Goal: Transaction & Acquisition: Obtain resource

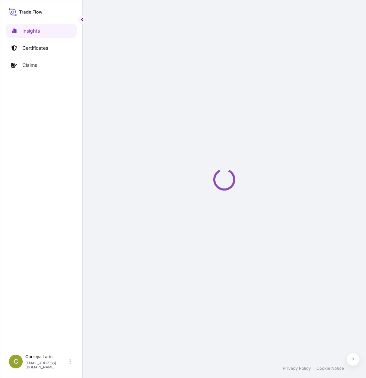
select select "2025"
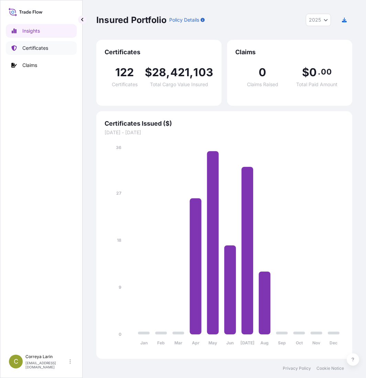
click at [36, 44] on link "Certificates" at bounding box center [41, 48] width 71 height 14
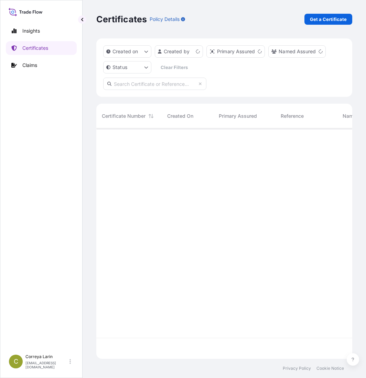
scroll to position [229, 251]
click at [323, 17] on p "Get a Certificate" at bounding box center [328, 19] width 37 height 7
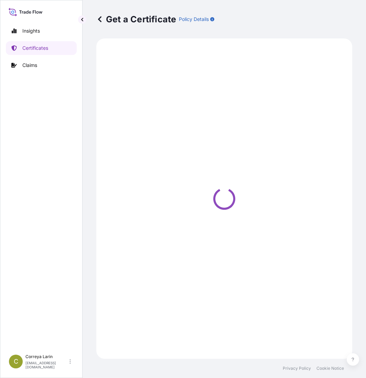
select select "Sea"
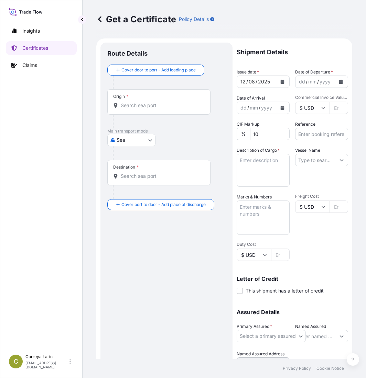
click at [333, 106] on input "Commercial Invoice Value *" at bounding box center [338, 108] width 19 height 12
paste input "120037.50"
type input "120037.50"
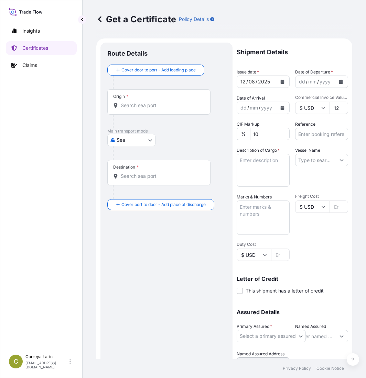
click at [127, 177] on input "Destination *" at bounding box center [161, 176] width 81 height 7
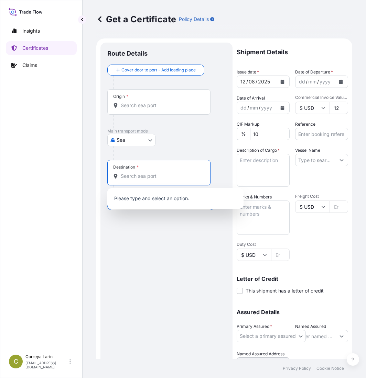
paste input "ALEXANDRIA PORT EGYPT"
type input "ALEXANDRIA PORT EGYPT"
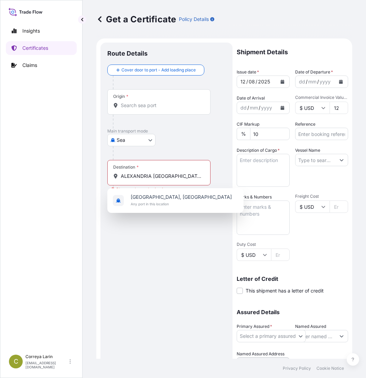
click at [127, 109] on div "Origin *" at bounding box center [158, 101] width 103 height 25
click at [127, 109] on input "Origin *" at bounding box center [161, 105] width 81 height 7
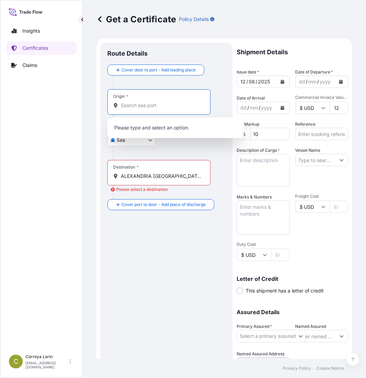
paste input "AL JUBAIL SAUDI ARABIA"
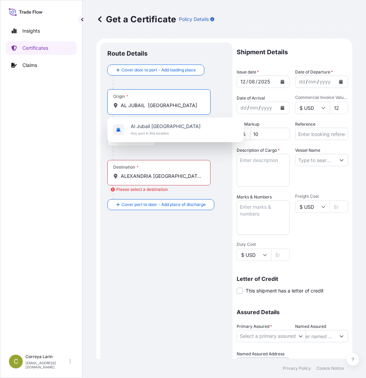
type input "AL JUBAIL SAUDI ARABIA"
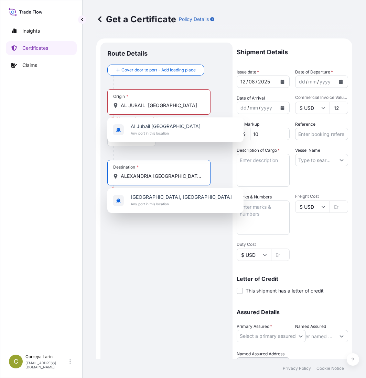
click at [159, 176] on input "ALEXANDRIA PORT EGYPT" at bounding box center [161, 176] width 81 height 7
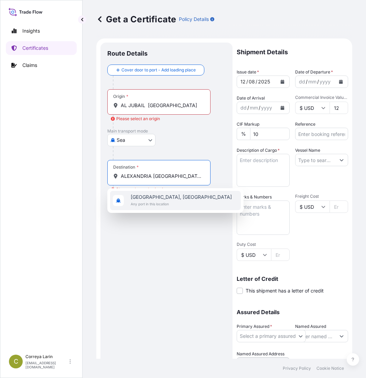
click at [154, 198] on span "Alexandria, Egypt" at bounding box center [181, 197] width 101 height 7
type input "Alexandria, Egypt"
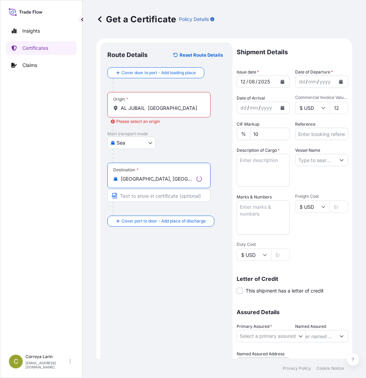
click at [151, 109] on input "AL JUBAIL SAUDI ARABIA" at bounding box center [161, 108] width 81 height 7
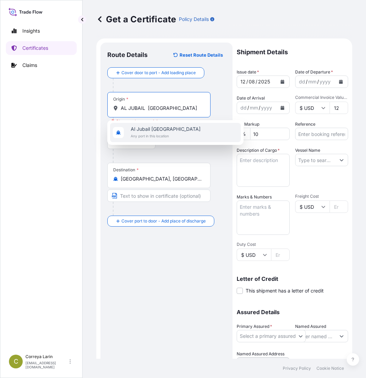
click at [153, 127] on span "Al Jubail Saudi Arabia" at bounding box center [166, 129] width 70 height 7
type input "Al Jubail Saudi Arabia"
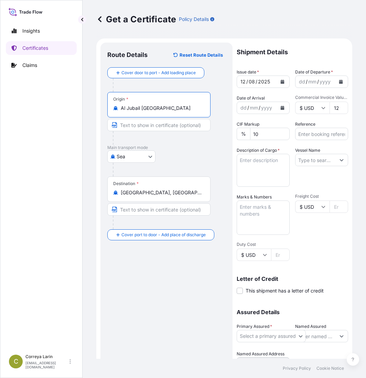
click at [280, 80] on icon "Calendar" at bounding box center [282, 82] width 4 height 4
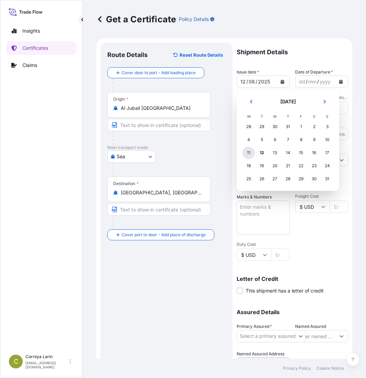
click at [249, 150] on div "11" at bounding box center [248, 153] width 12 height 12
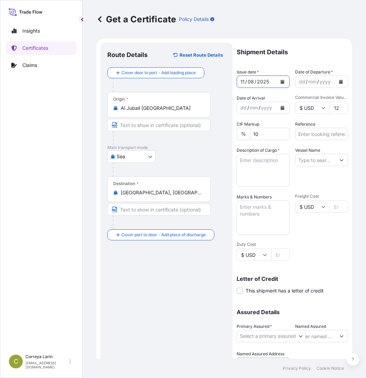
click at [335, 84] on button "Calendar" at bounding box center [340, 81] width 11 height 11
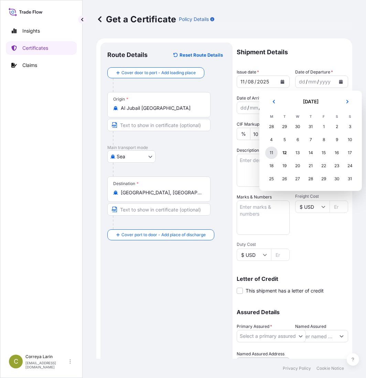
click at [269, 152] on div "11" at bounding box center [271, 153] width 12 height 12
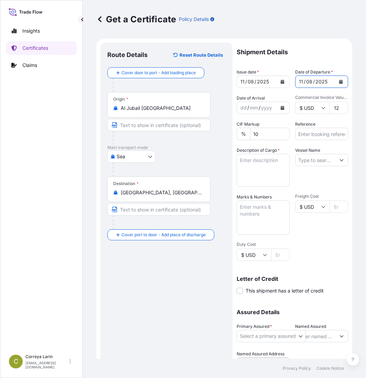
drag, startPoint x: 311, startPoint y: 134, endPoint x: 307, endPoint y: 132, distance: 4.8
click at [311, 134] on input "Reference" at bounding box center [321, 134] width 53 height 12
type input "81422640"
drag, startPoint x: 261, startPoint y: 160, endPoint x: 240, endPoint y: 158, distance: 21.4
click at [261, 160] on textarea "Description of Cargo *" at bounding box center [262, 170] width 53 height 33
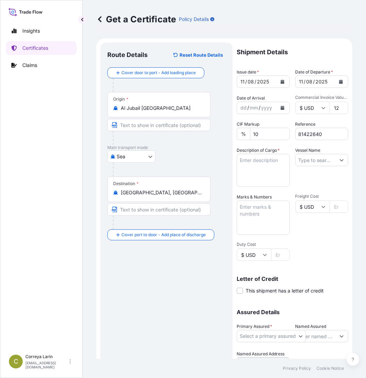
click at [260, 207] on textarea "Marks & Numbers" at bounding box center [262, 218] width 53 height 34
paste textarea "LASHEEN PLAST SAE 22 NEHRO STREET, HELIOPOLIS, CAIRO, EGYPT TEL:+20222587451 FA…"
type textarea "LASHEEN PLAST SAE 22 NEHRO STREET, HELIOPOLIS, CAIRO, EGYPT TEL:+20222587451 FA…"
click at [311, 162] on input "Vessel Name" at bounding box center [315, 160] width 40 height 12
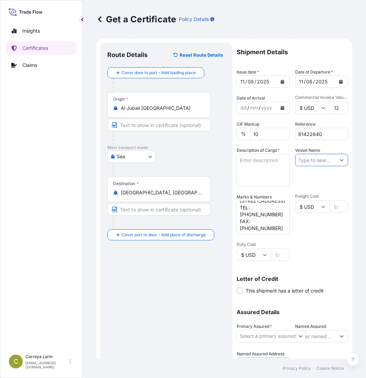
paste input "GULF BARAKAH 532S"
type input "GULF BARAKAH 532S"
click at [263, 160] on textarea "Description of Cargo *" at bounding box center [262, 170] width 53 height 33
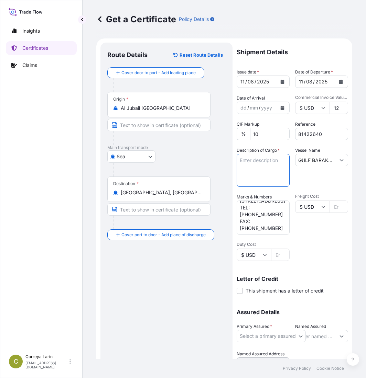
paste textarea "123.750 MT MARLEX HIGH DENSITY POLYETHYLENE RESIN HHM TR-144 ACID NUMBER: 20749…"
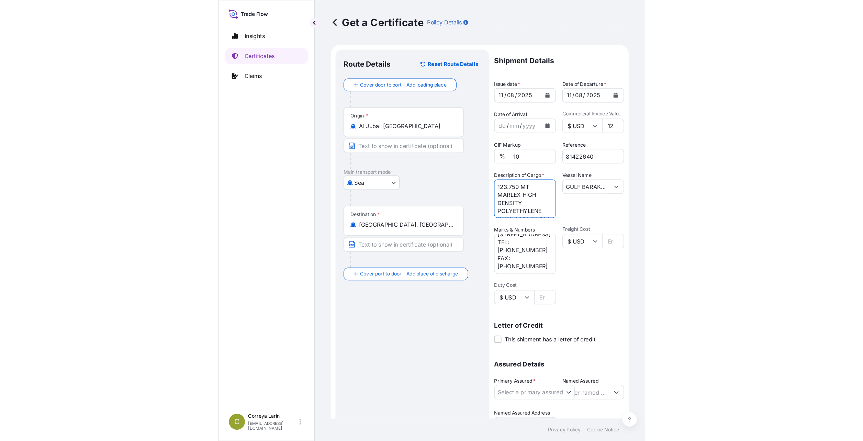
scroll to position [121, 0]
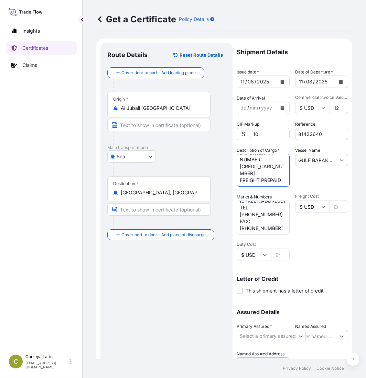
type textarea "123.750 MT MARLEX HIGH DENSITY POLYETHYLENE RESIN HHM TR-144 ACID NUMBER: 20749…"
click at [302, 335] on body "Insights Certificates Claims C Correya Larin correzl@cpchem.com Get a Certifica…" at bounding box center [183, 189] width 366 height 378
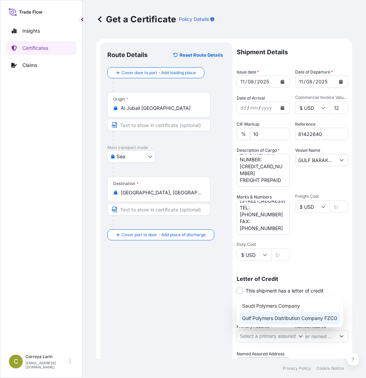
click at [282, 317] on div "Gulf Polymers Distribution Company FZCO" at bounding box center [289, 318] width 101 height 12
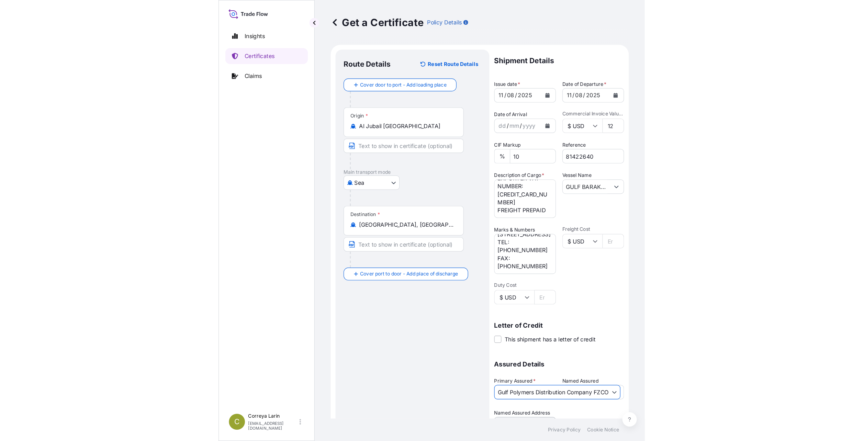
scroll to position [6, 0]
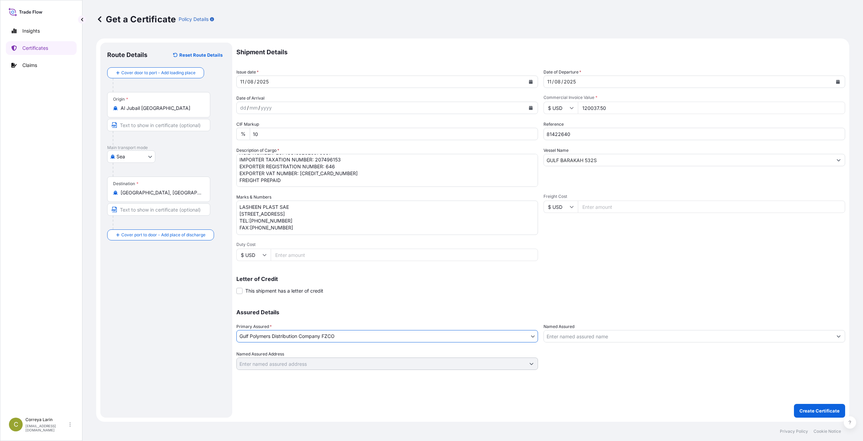
drag, startPoint x: 596, startPoint y: 336, endPoint x: 593, endPoint y: 333, distance: 3.7
click at [365, 335] on input "Named Assured" at bounding box center [688, 336] width 289 height 12
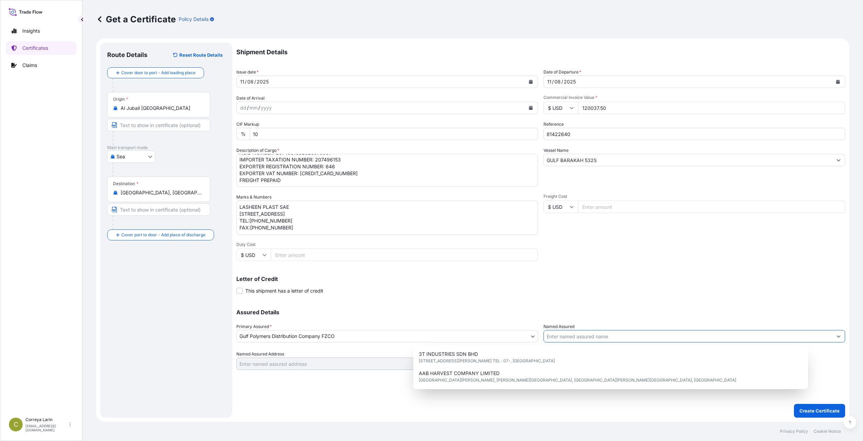
scroll to position [0, 0]
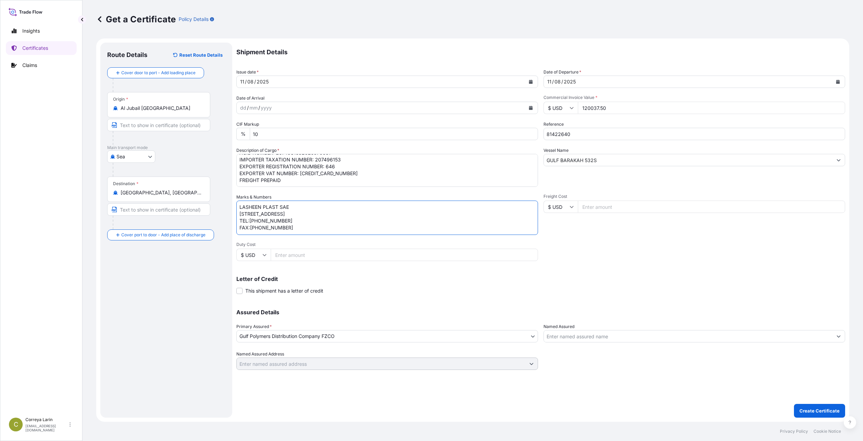
drag, startPoint x: 295, startPoint y: 206, endPoint x: 221, endPoint y: 201, distance: 74.0
click at [221, 201] on form "Route Details Reset Route Details Cover door to port - Add loading place Place …" at bounding box center [472, 230] width 753 height 384
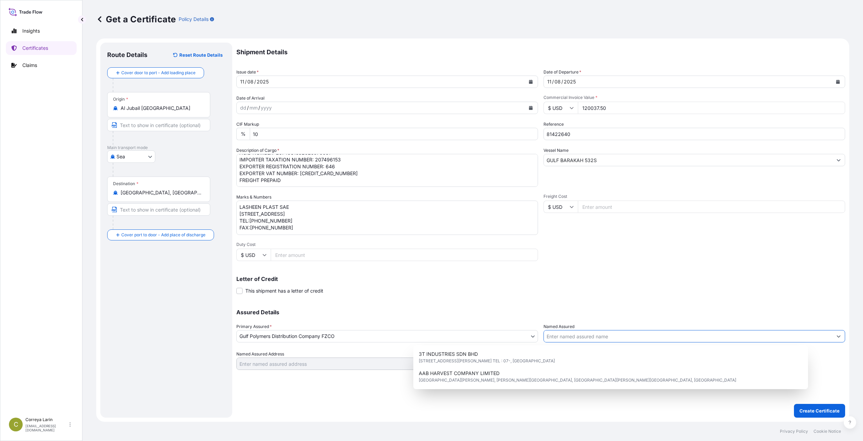
click at [365, 337] on input "Named Assured" at bounding box center [688, 336] width 289 height 12
paste input "LASHEEN PLAST SAE"
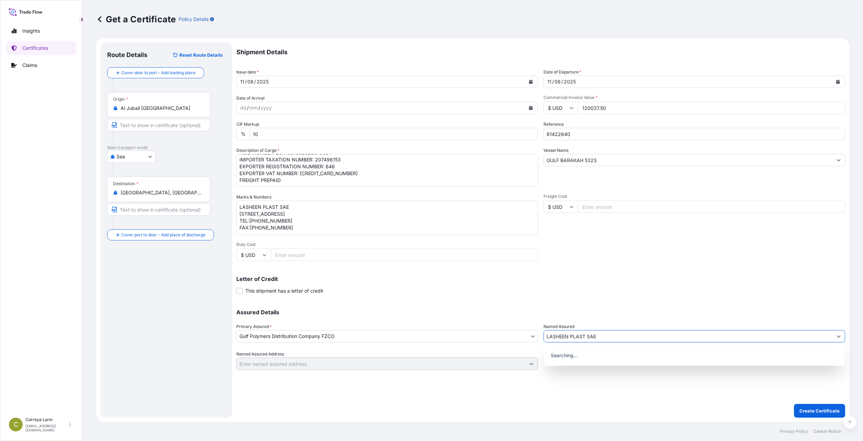
type input "LASHEEN PLAST SAE"
click at [365, 315] on div "Assured Details Primary Assured * Gulf Polymers Distribution Company FZCO Saudi…" at bounding box center [540, 335] width 609 height 69
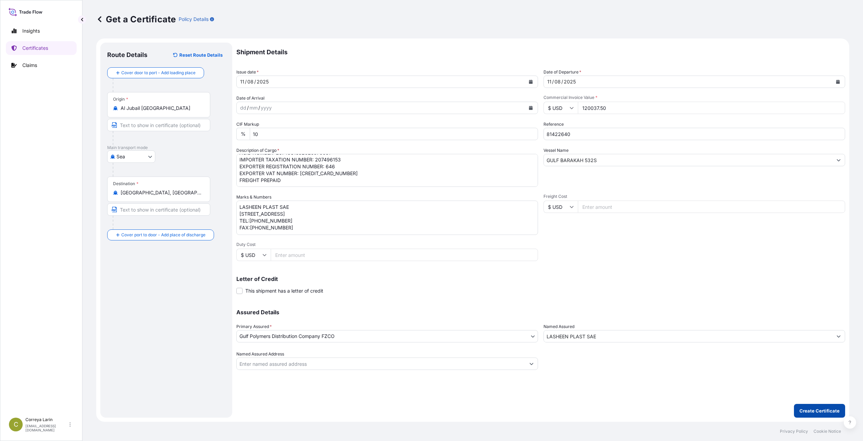
click at [365, 378] on p "Create Certificate" at bounding box center [820, 411] width 40 height 7
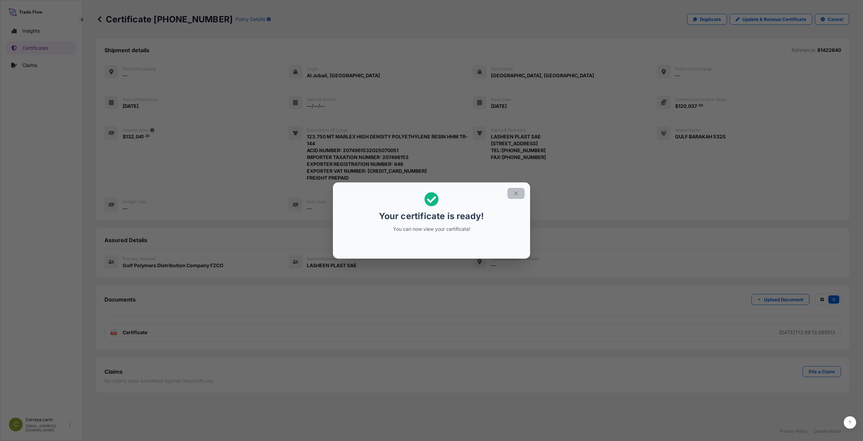
click at [365, 195] on button "button" at bounding box center [516, 193] width 17 height 11
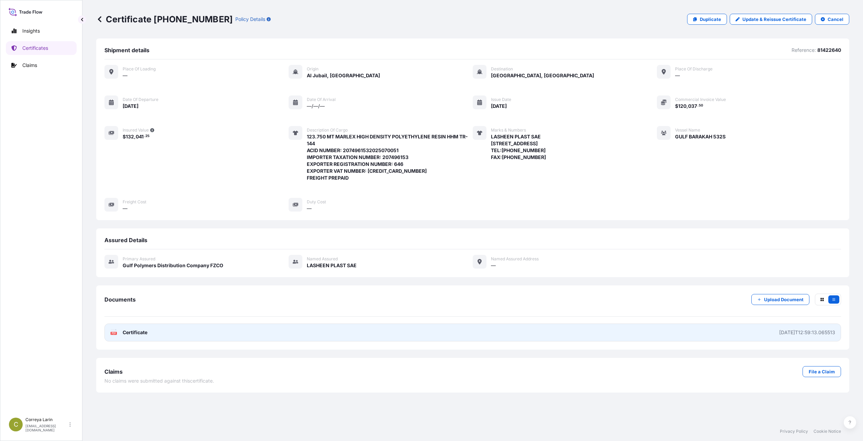
click at [365, 333] on link "PDF Certificate 2025-08-12T12:59:13.065513" at bounding box center [472, 333] width 737 height 18
